Goal: Transaction & Acquisition: Purchase product/service

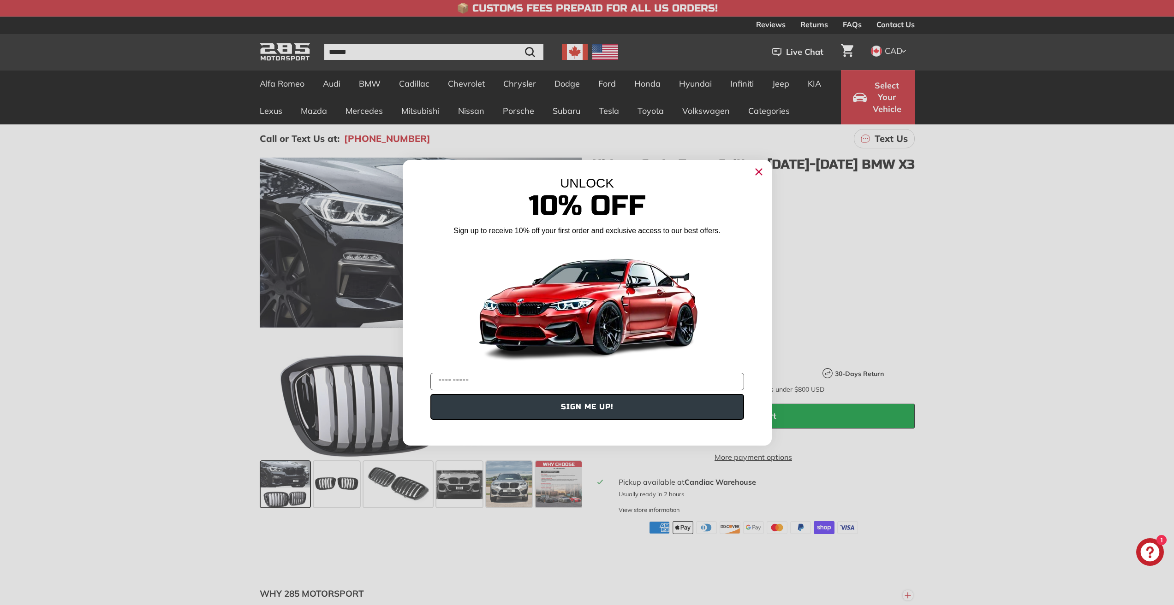
click at [759, 168] on circle "Close dialog" at bounding box center [758, 172] width 14 height 14
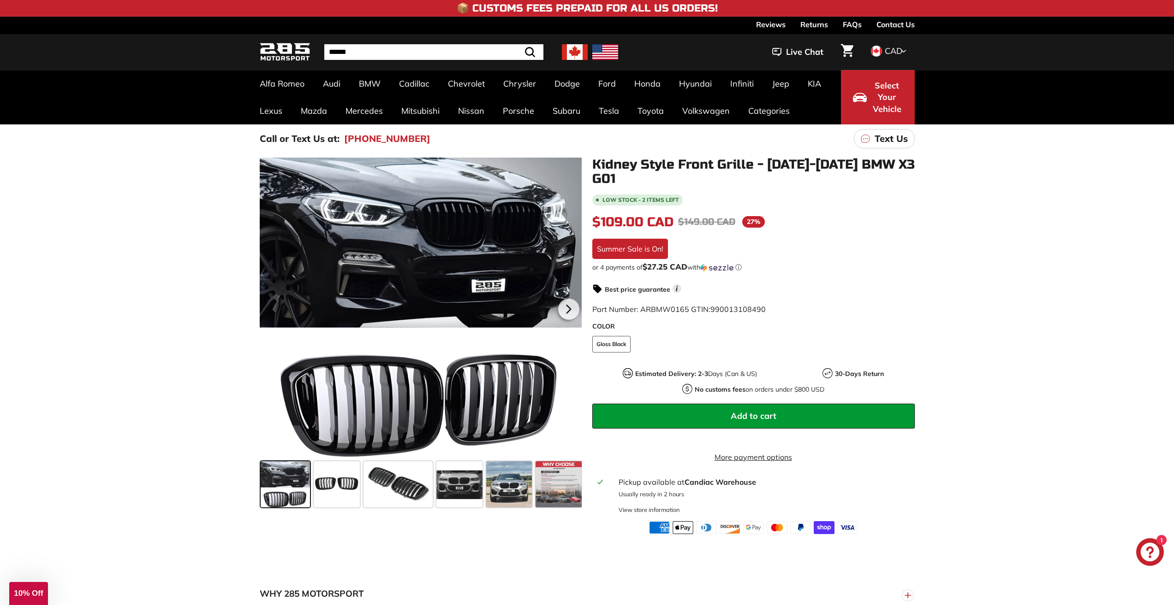
click at [752, 412] on span "Add to cart" at bounding box center [753, 416] width 46 height 11
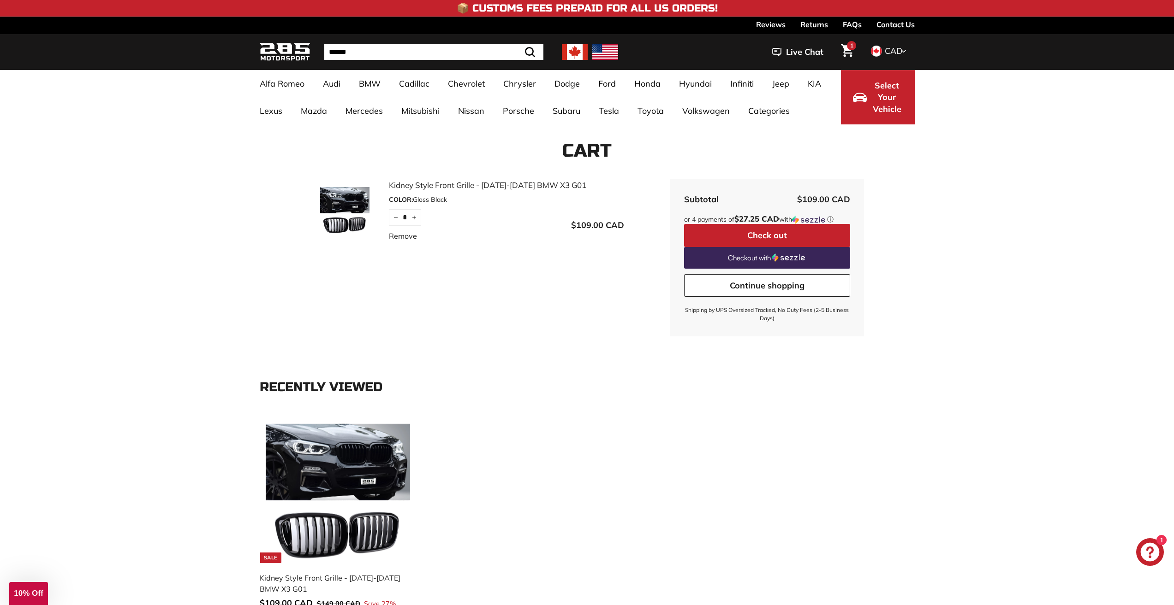
click at [759, 238] on button "Check out" at bounding box center [767, 235] width 166 height 23
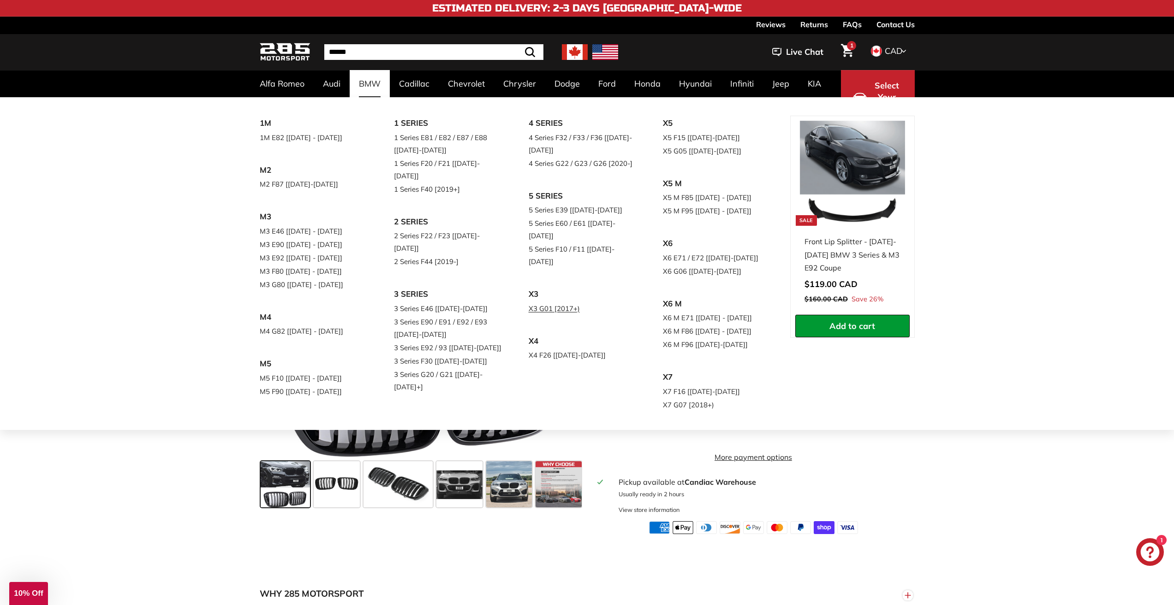
click at [543, 302] on link "X3 G01 [2017+)" at bounding box center [582, 308] width 109 height 13
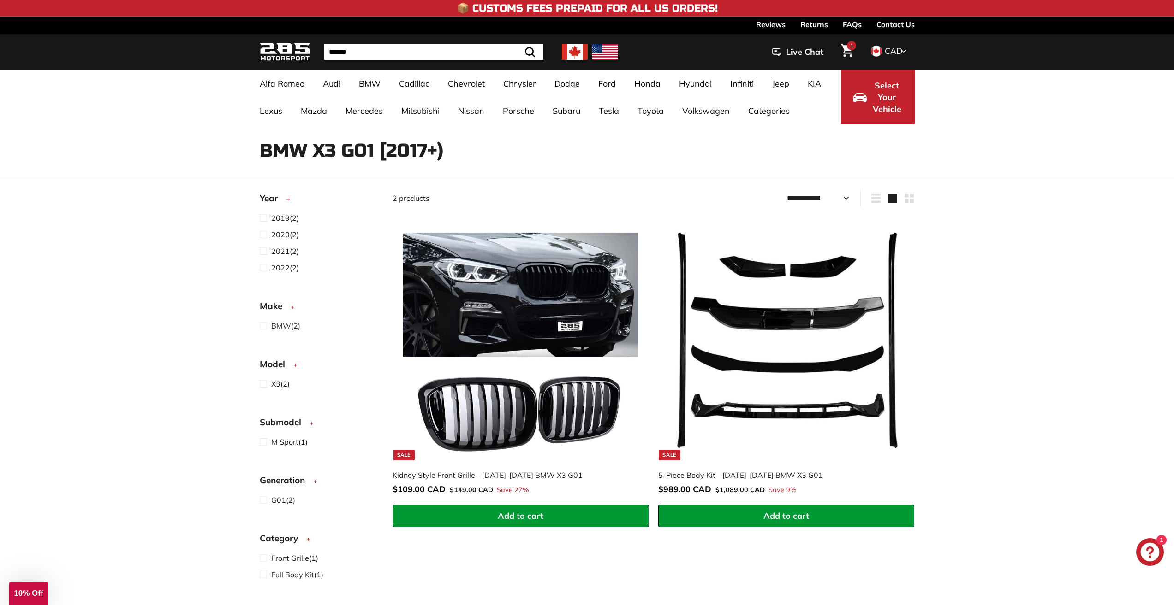
select select "**********"
click at [800, 228] on img at bounding box center [786, 343] width 236 height 236
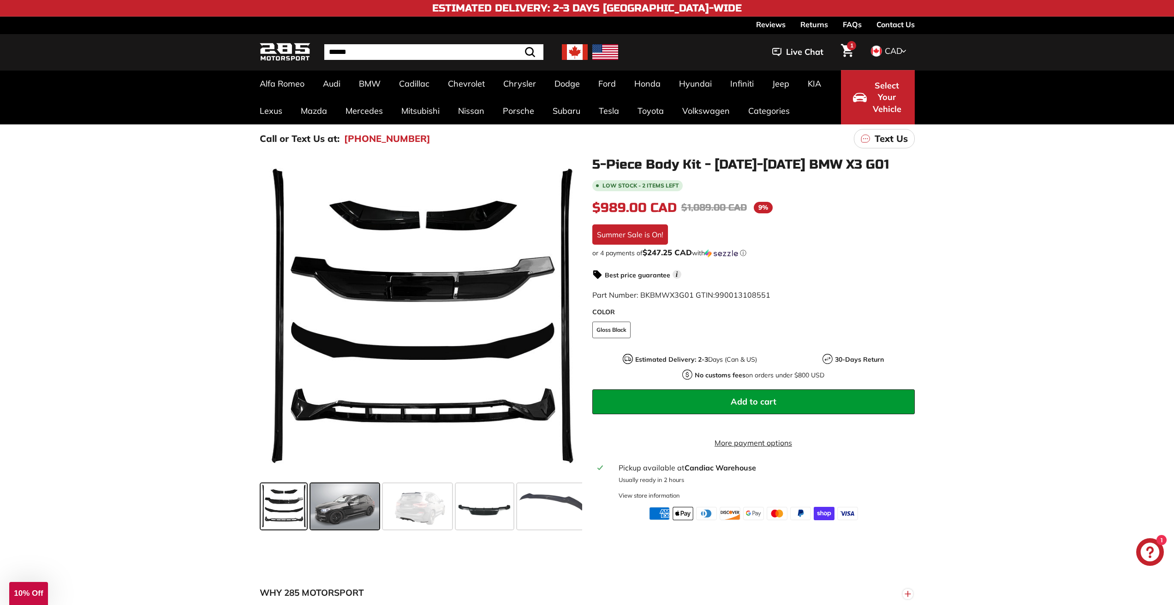
click at [345, 503] on span at bounding box center [344, 507] width 69 height 46
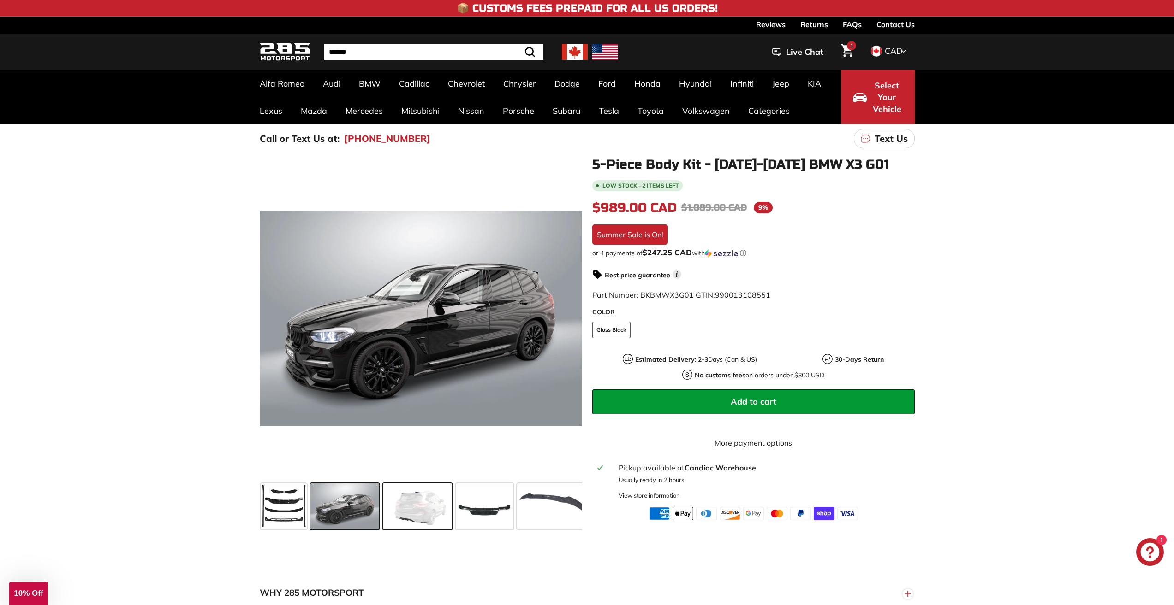
click at [415, 509] on span at bounding box center [417, 507] width 69 height 46
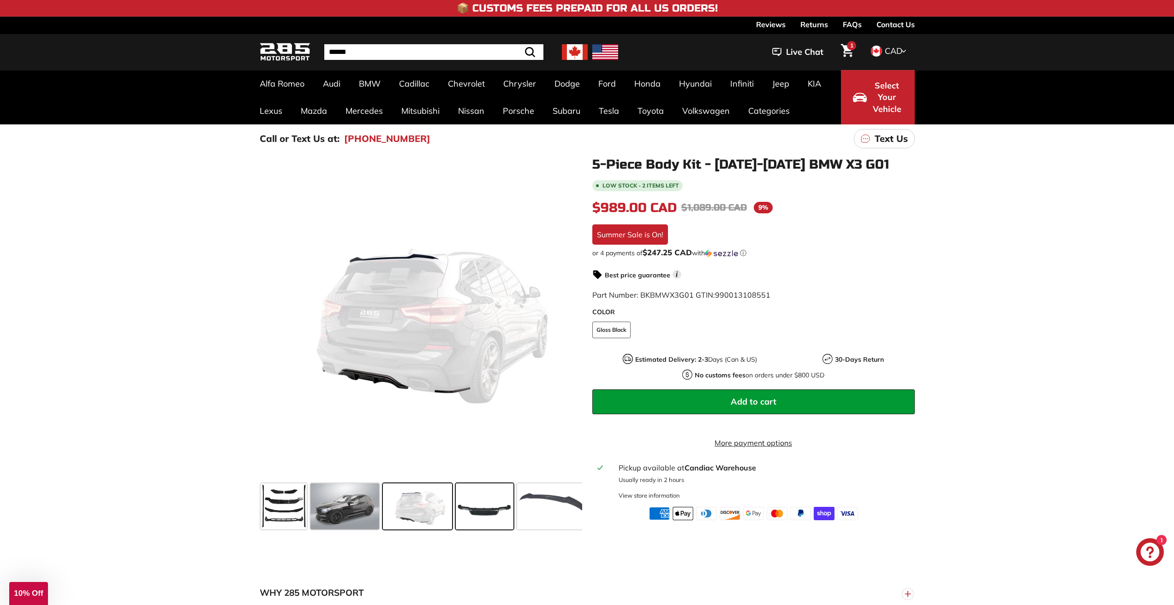
click at [475, 508] on span at bounding box center [485, 507] width 58 height 46
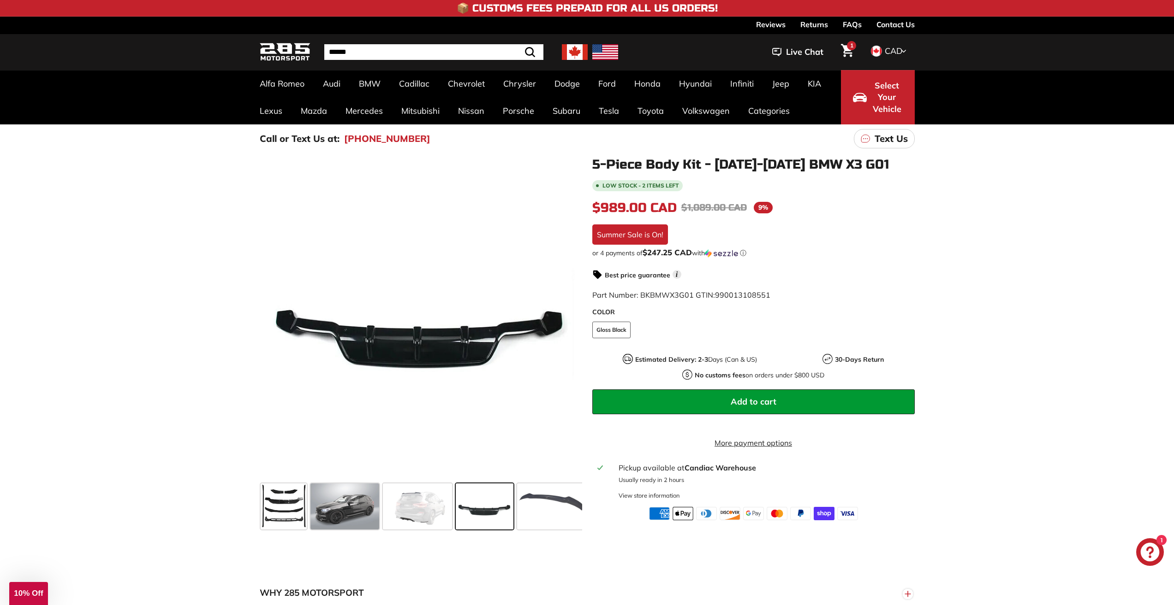
click at [535, 506] on span at bounding box center [551, 507] width 69 height 46
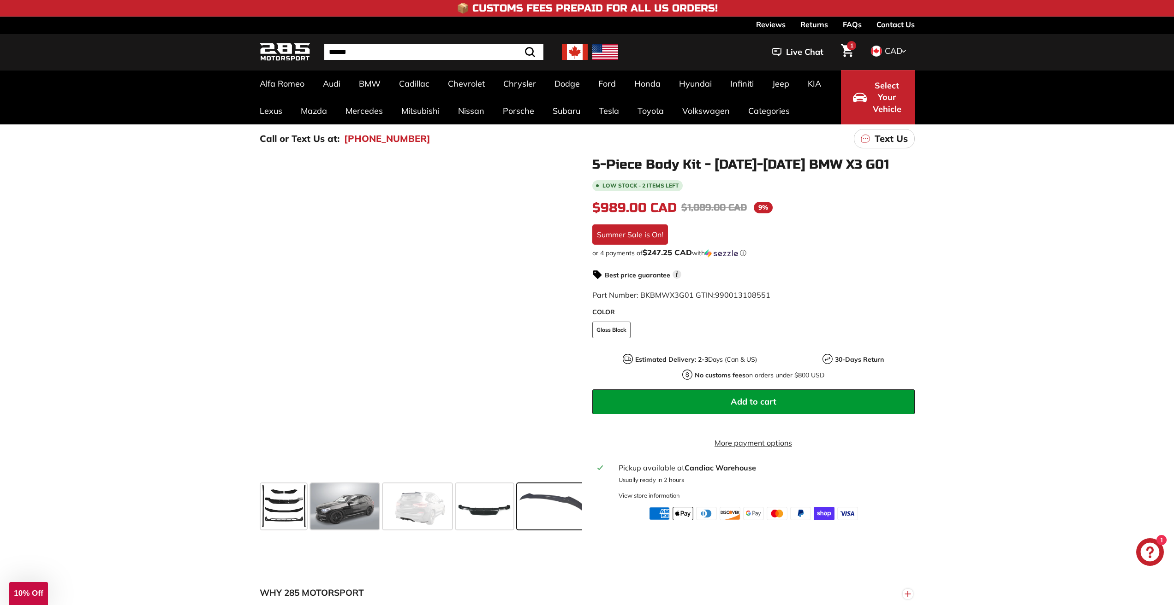
scroll to position [0, 131]
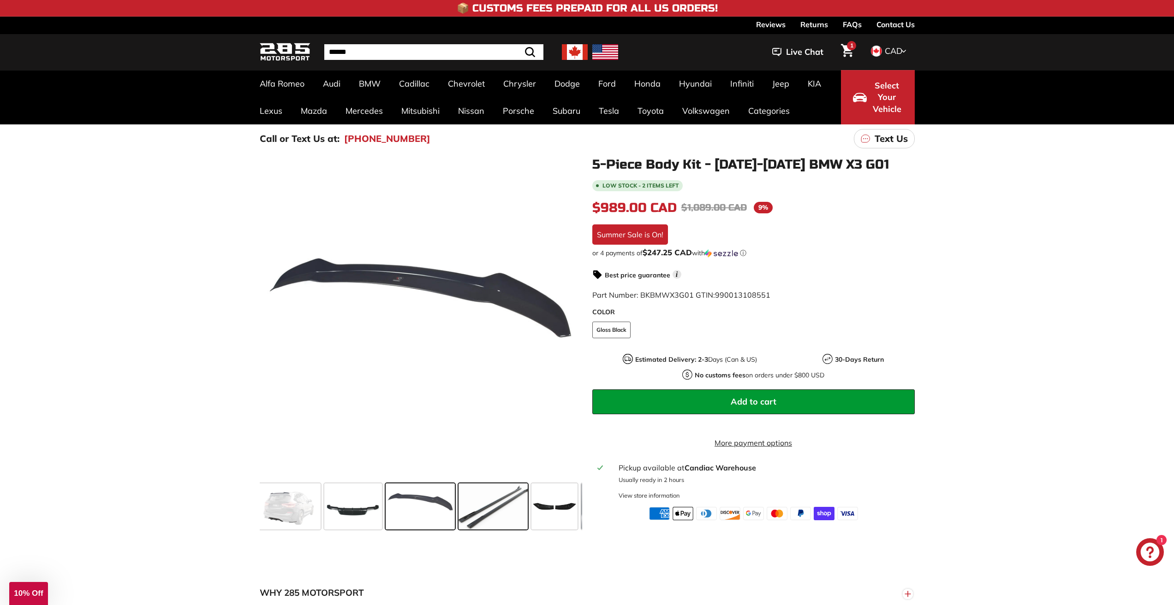
click at [503, 511] on span at bounding box center [492, 507] width 69 height 46
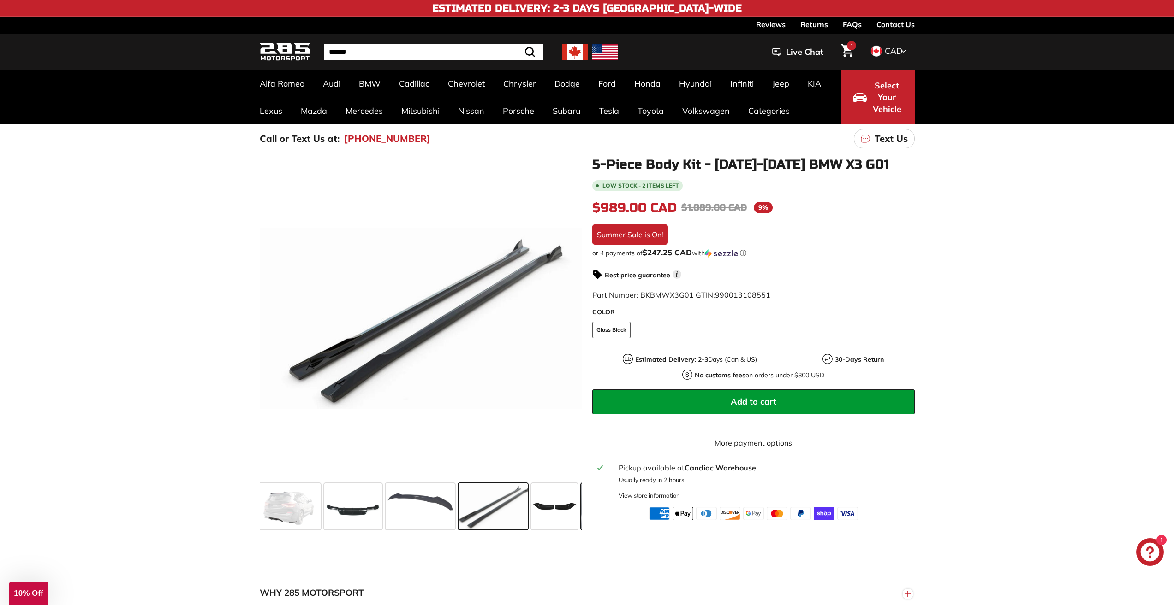
click at [581, 497] on div at bounding box center [615, 507] width 73 height 50
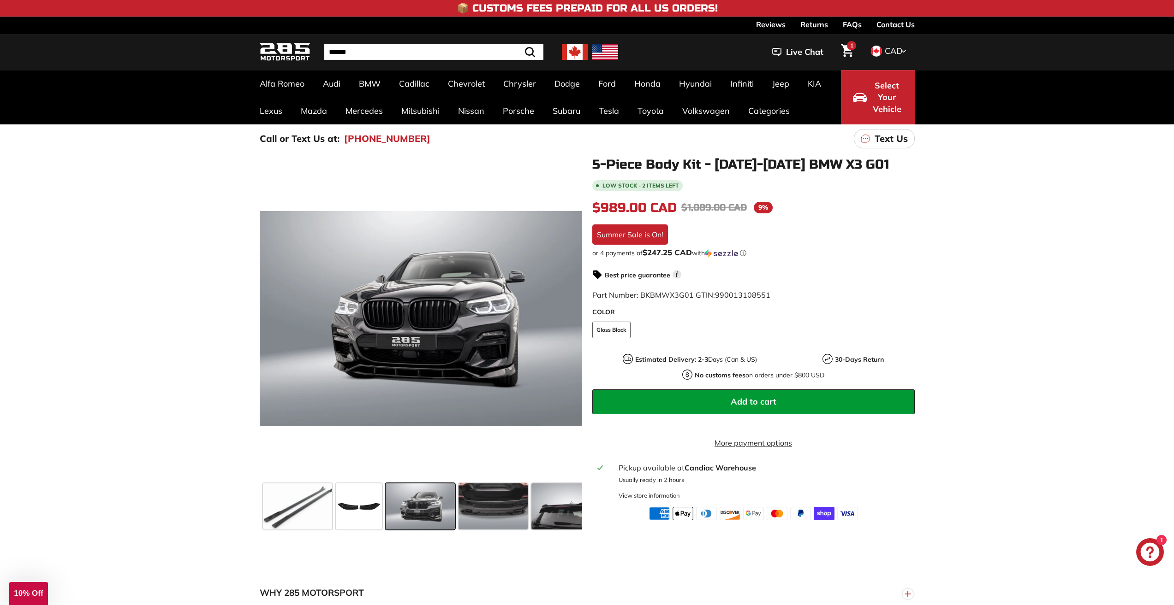
click at [432, 506] on span at bounding box center [419, 507] width 69 height 46
click at [492, 512] on span at bounding box center [492, 507] width 69 height 46
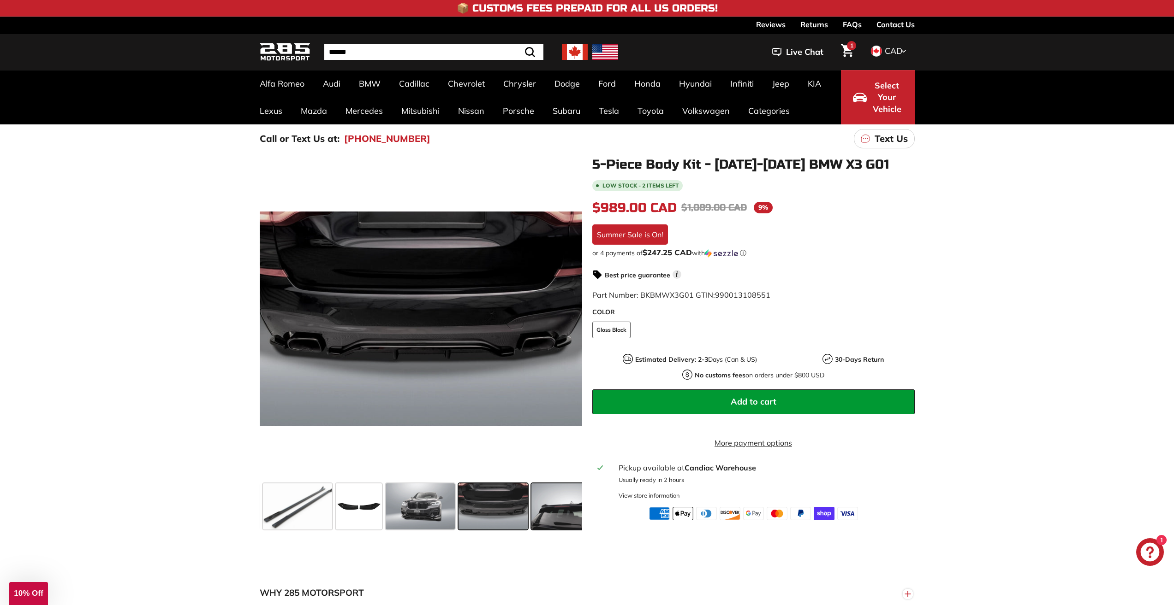
click at [560, 514] on span at bounding box center [565, 507] width 69 height 46
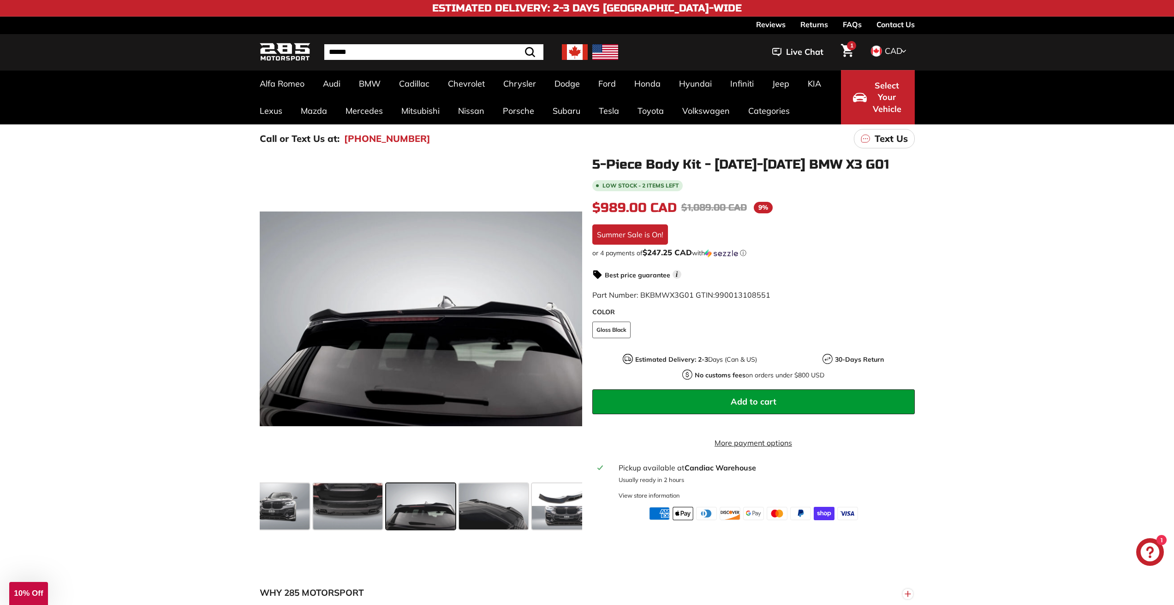
click at [294, 506] on span at bounding box center [274, 507] width 69 height 46
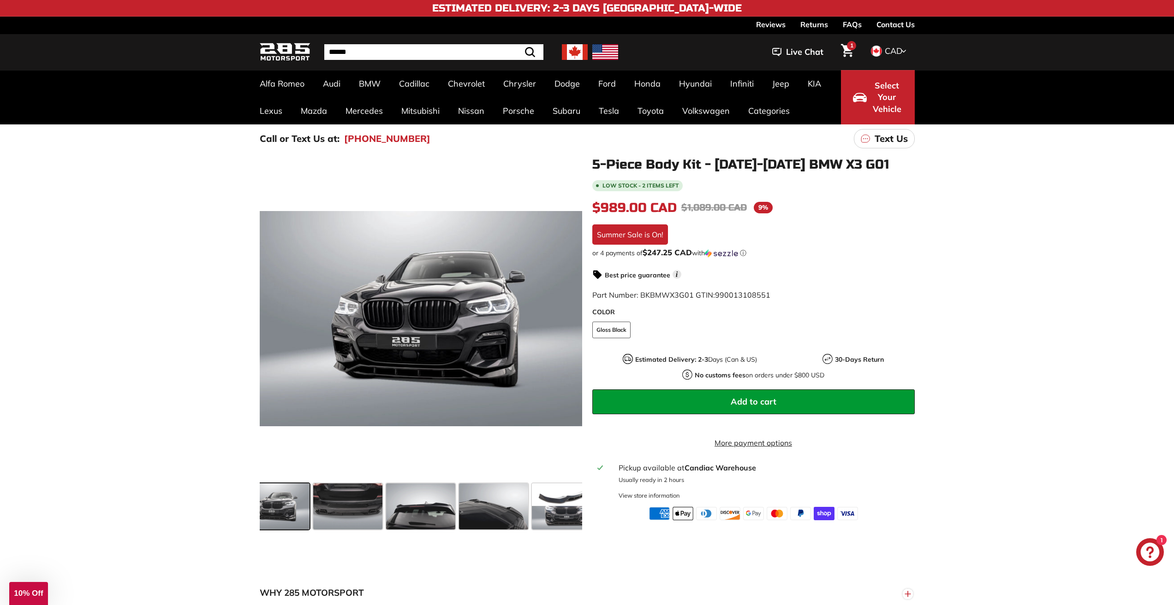
scroll to position [0, 327]
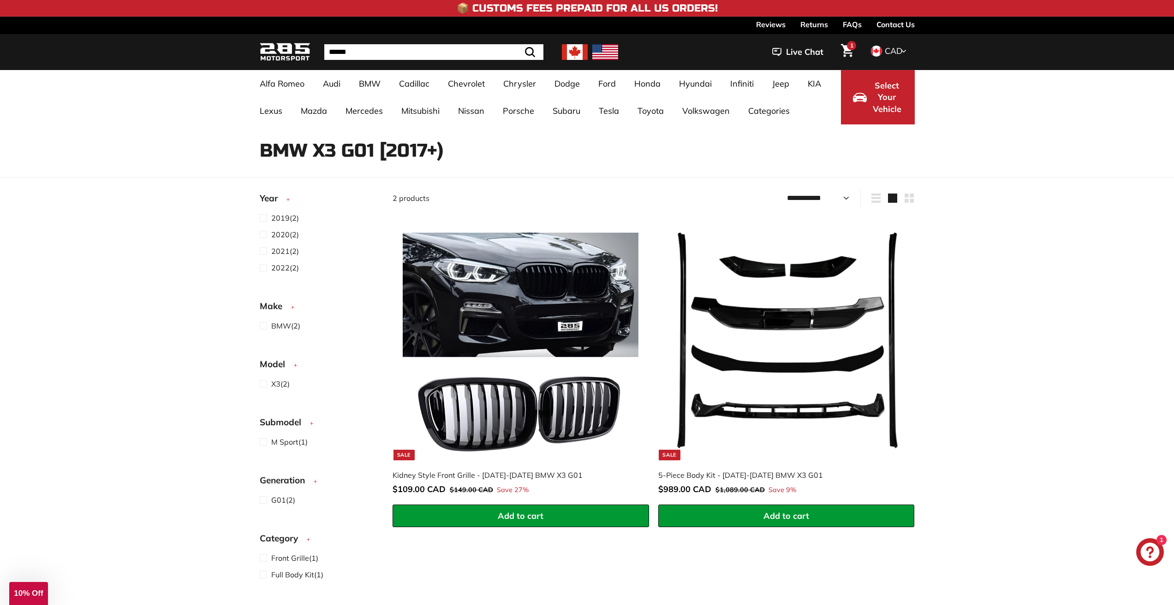
select select "**********"
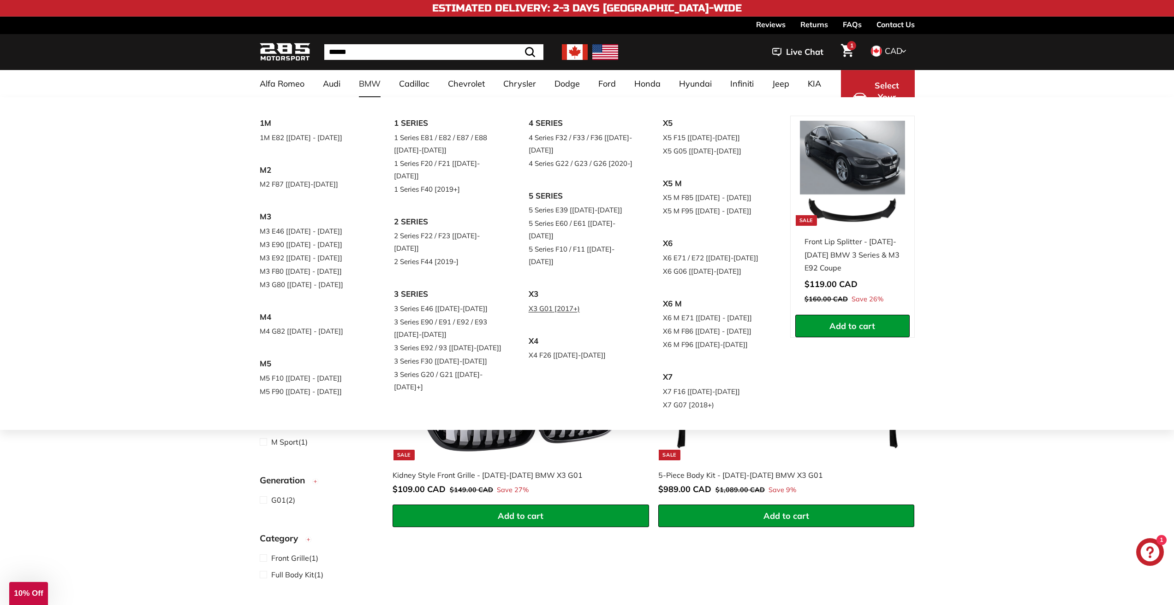
click at [539, 302] on link "X3 G01 [2017+)" at bounding box center [582, 308] width 109 height 13
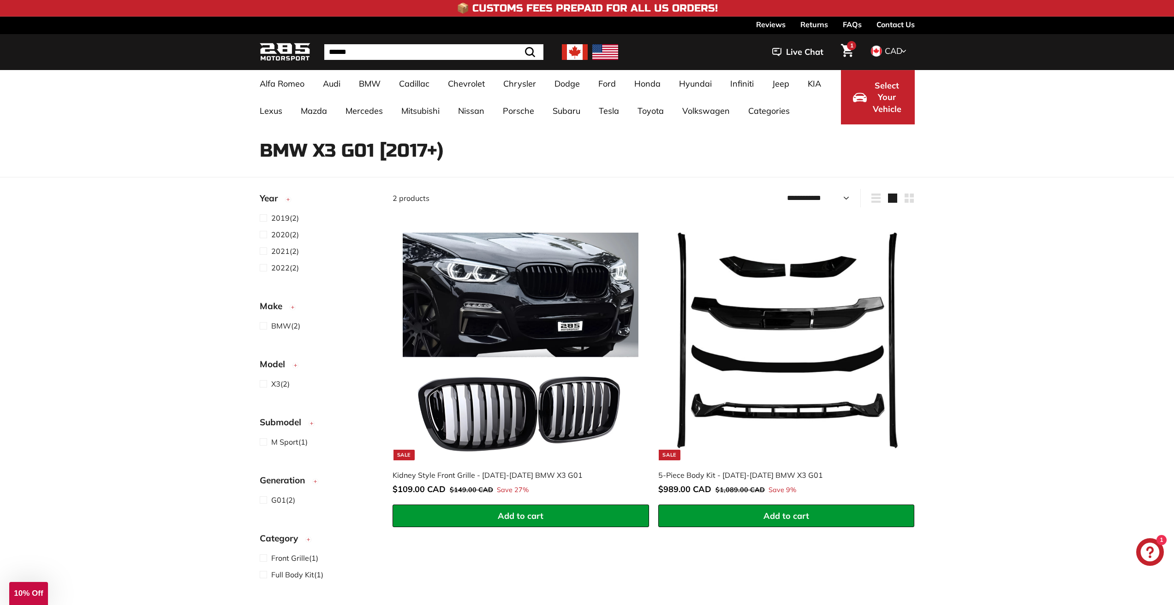
select select "**********"
click at [844, 45] on icon "Cart" at bounding box center [847, 50] width 12 height 13
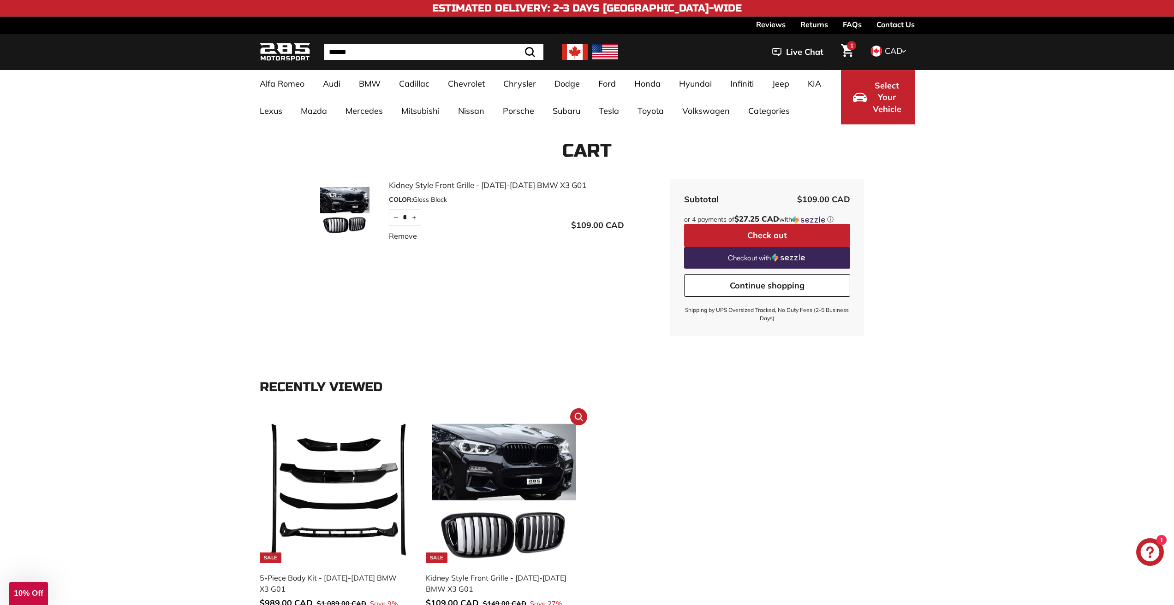
click at [505, 444] on img at bounding box center [504, 491] width 144 height 144
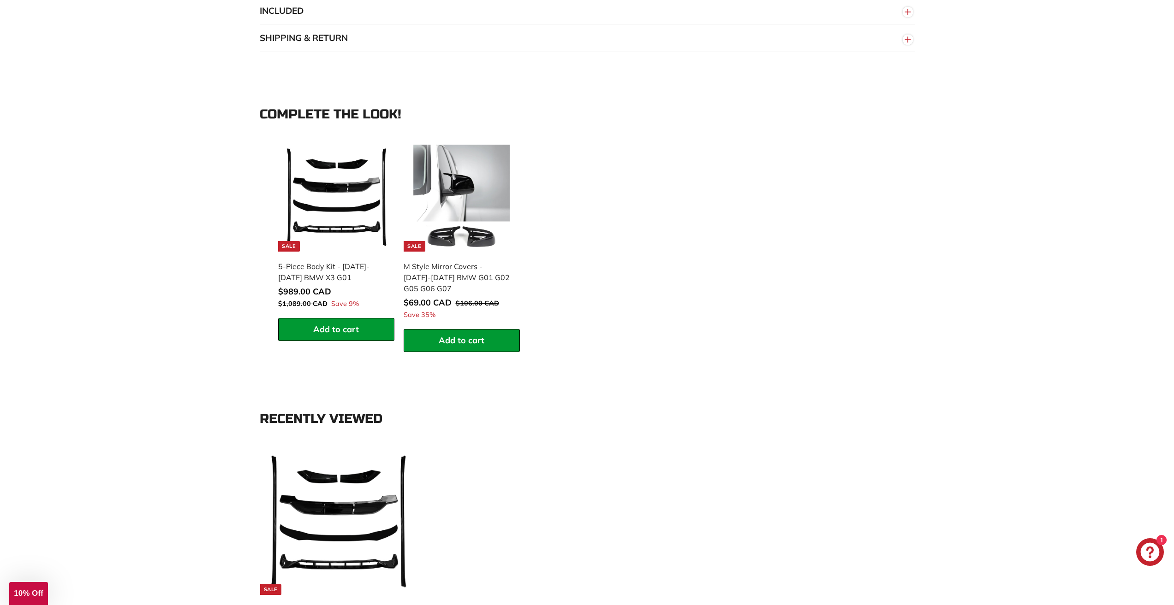
scroll to position [692, 0]
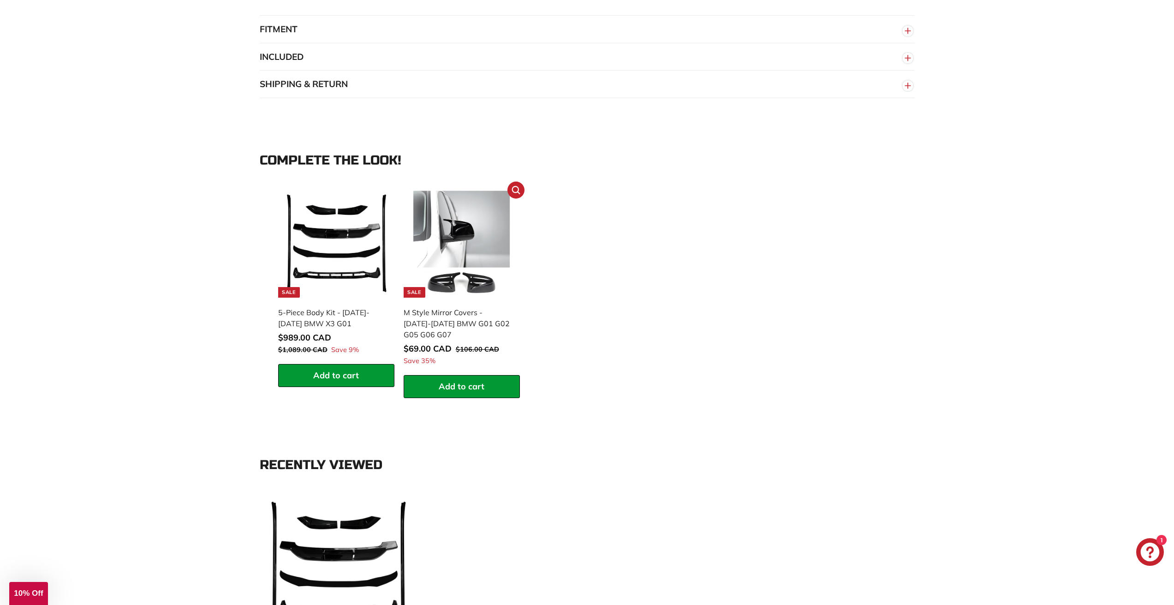
click at [451, 323] on div "M Style Mirror Covers - [DATE]-[DATE] BMW G01 G02 G05 G06 G07" at bounding box center [456, 323] width 107 height 33
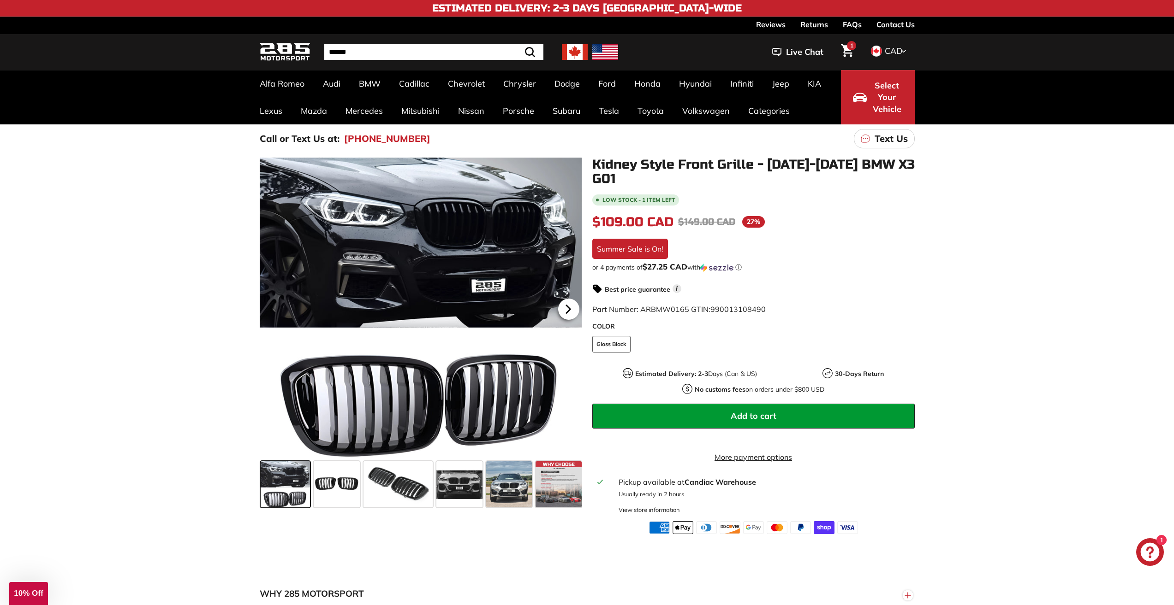
click at [569, 306] on icon at bounding box center [567, 309] width 21 height 21
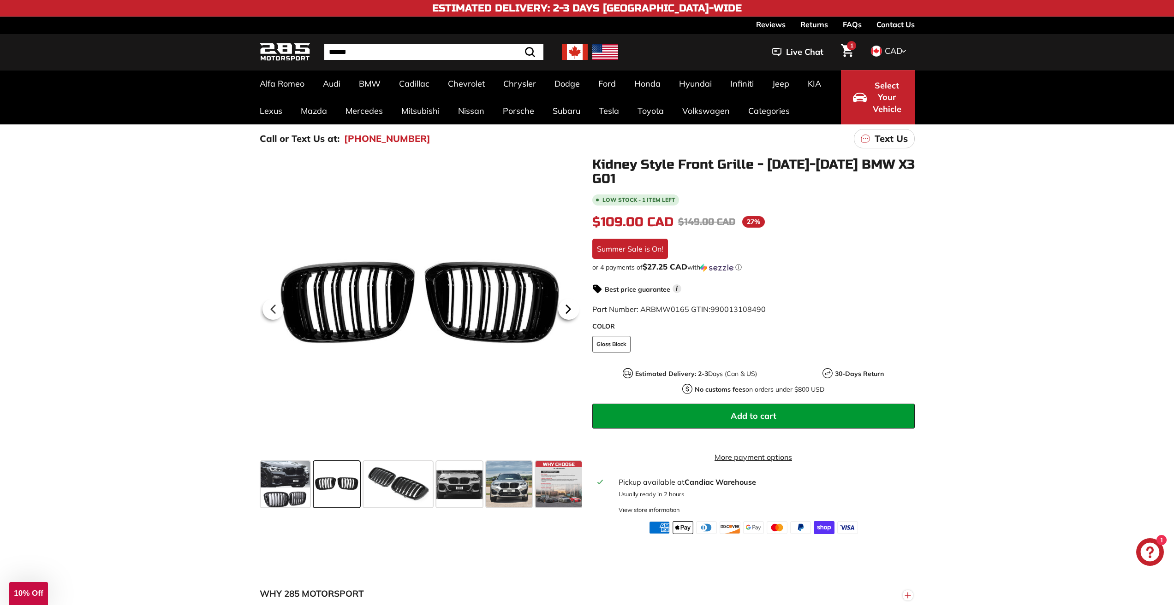
click at [569, 306] on icon at bounding box center [567, 309] width 21 height 21
